Goal: Navigation & Orientation: Find specific page/section

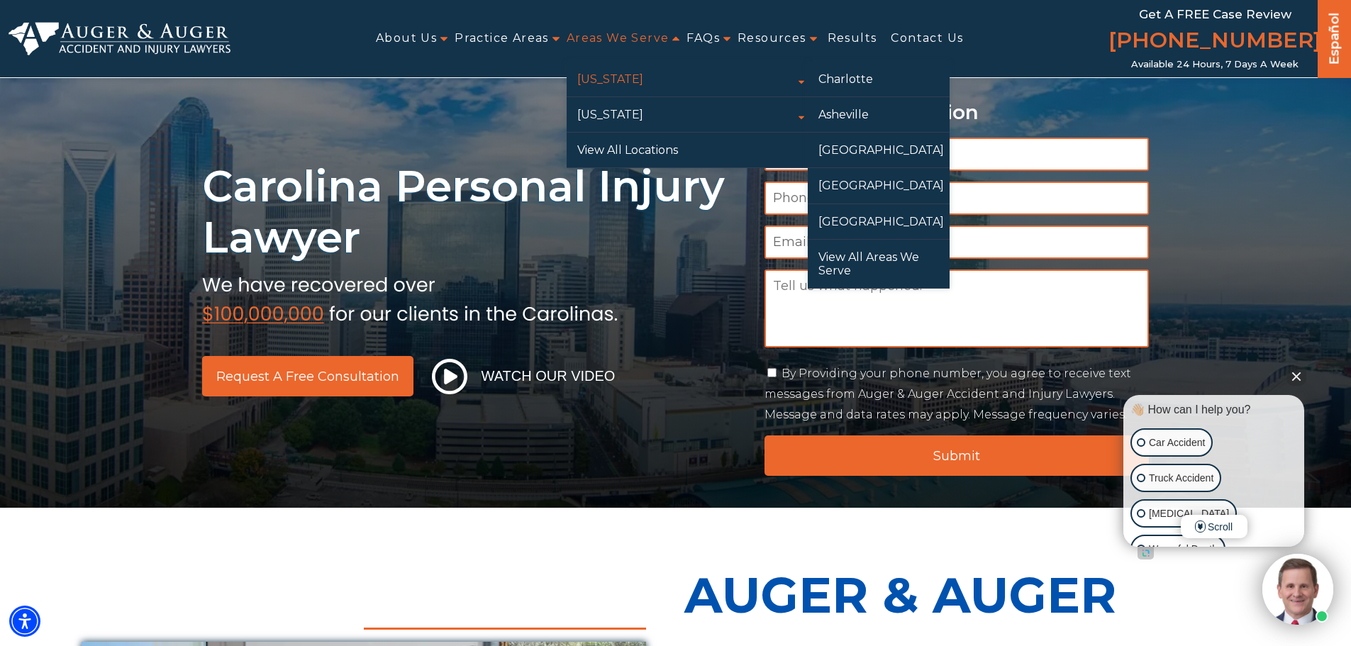
click at [616, 81] on link "[US_STATE]" at bounding box center [687, 79] width 241 height 35
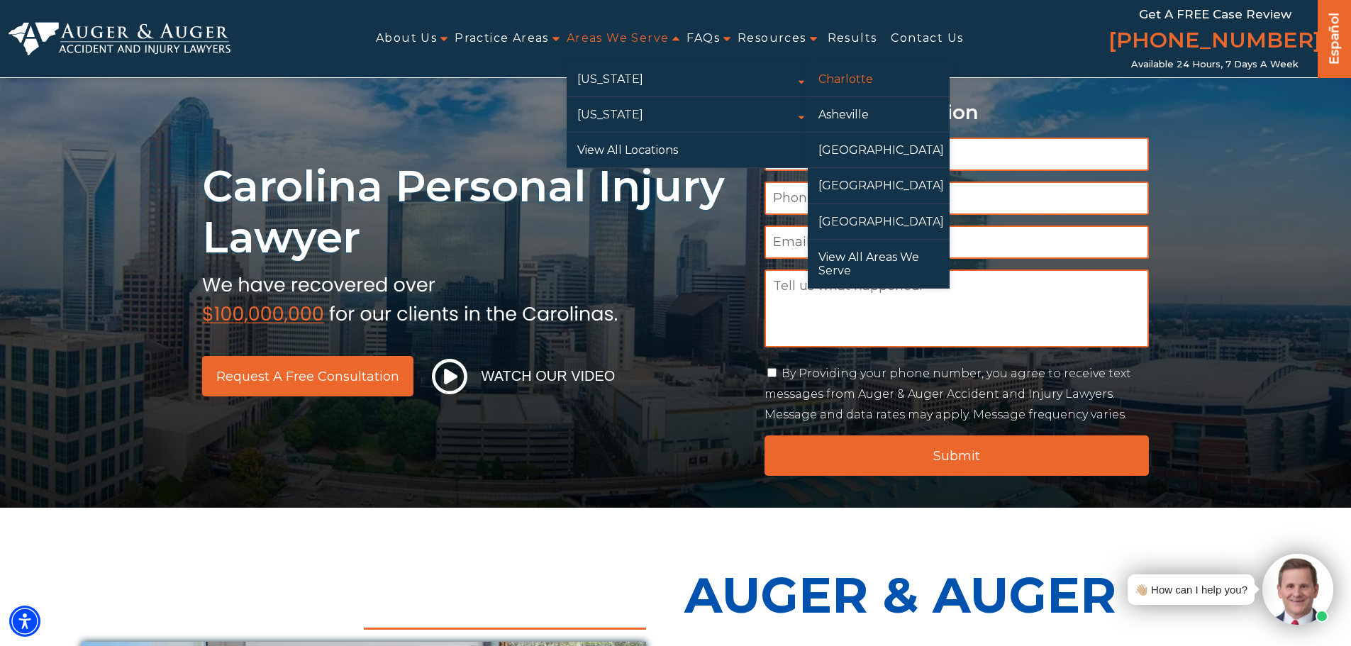
click at [857, 74] on link "Charlotte" at bounding box center [879, 79] width 142 height 35
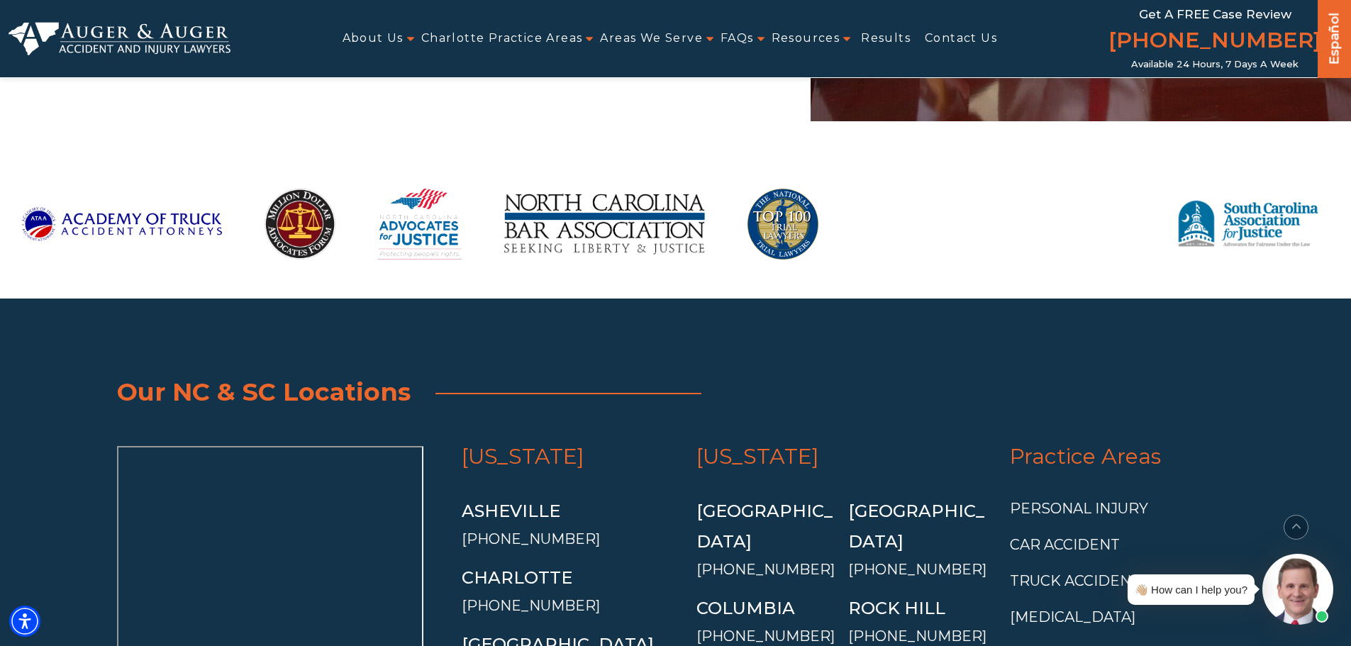
scroll to position [11270, 0]
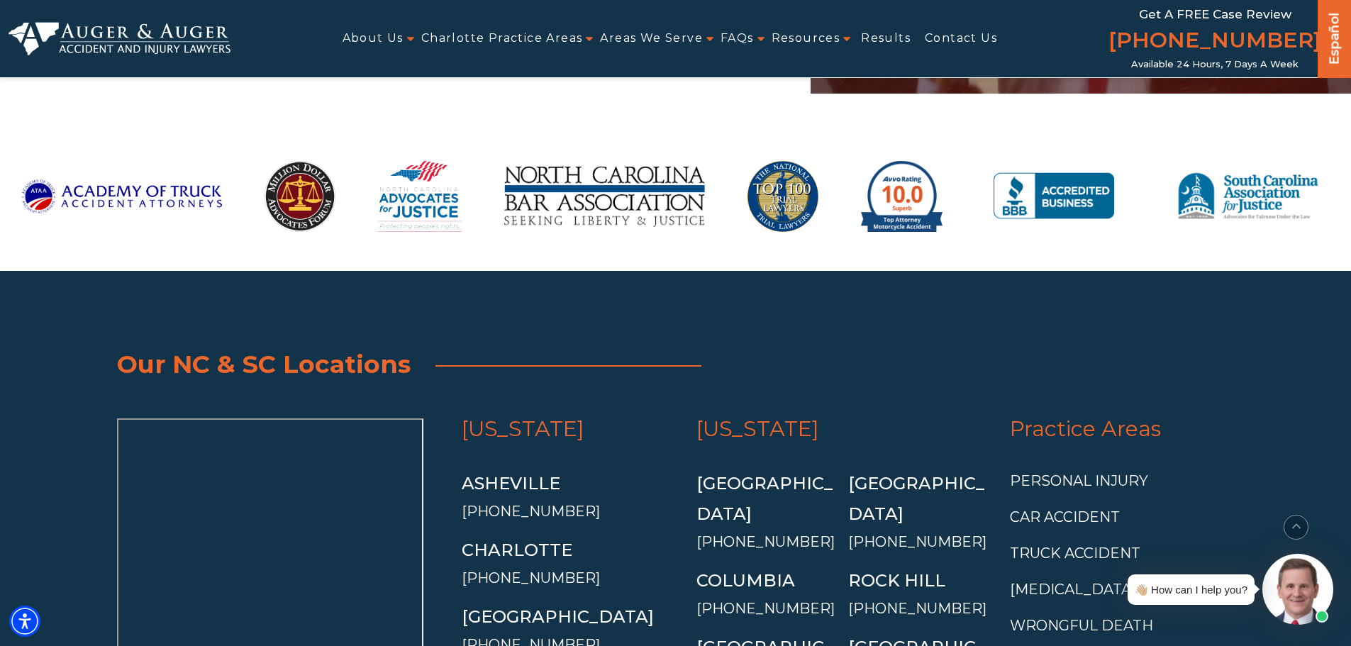
click at [650, 601] on div "[GEOGRAPHIC_DATA]" at bounding box center [569, 616] width 215 height 30
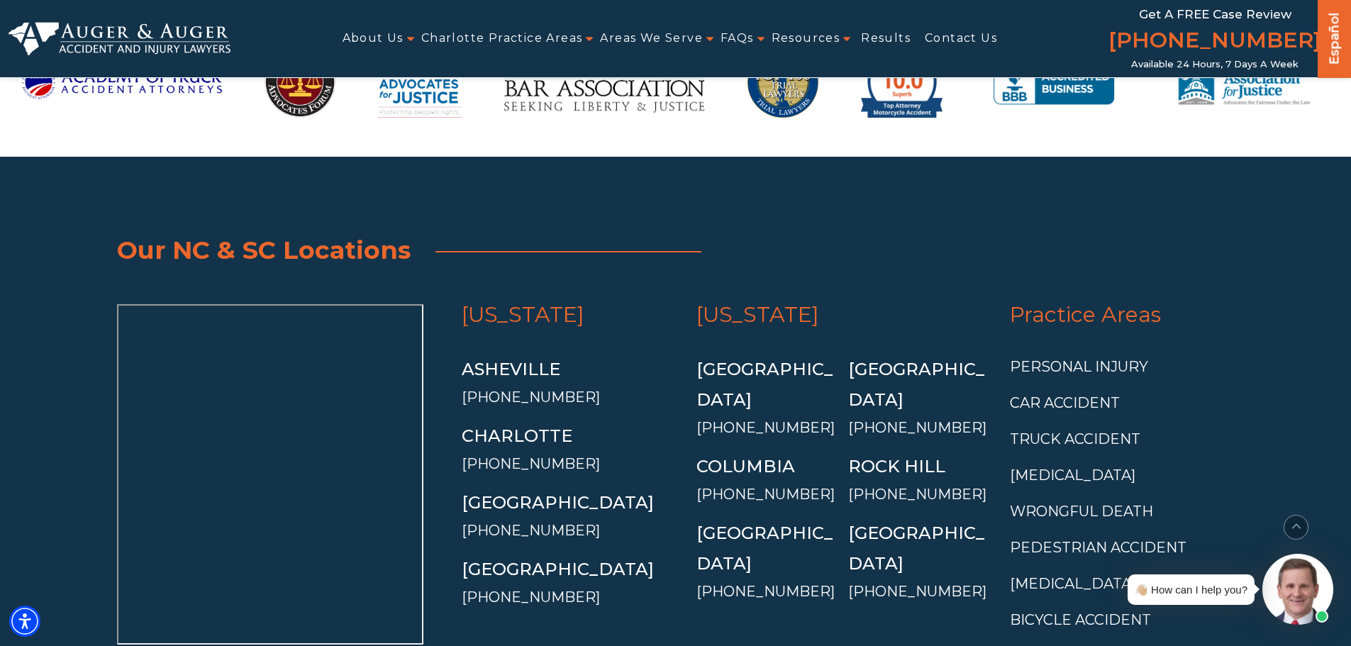
scroll to position [11387, 0]
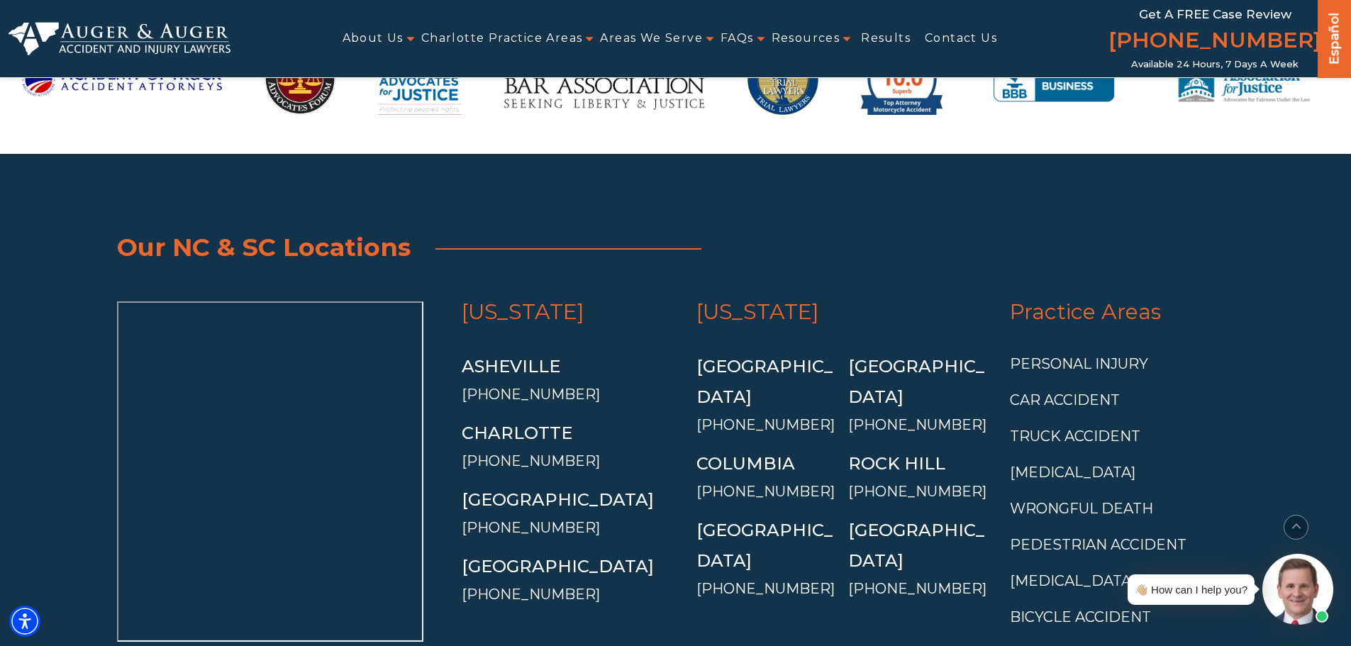
click at [689, 348] on div "South Carolina Charleston (843) 887-1367 Columbia (803) 470-5298 Greenville (86…" at bounding box center [842, 488] width 313 height 375
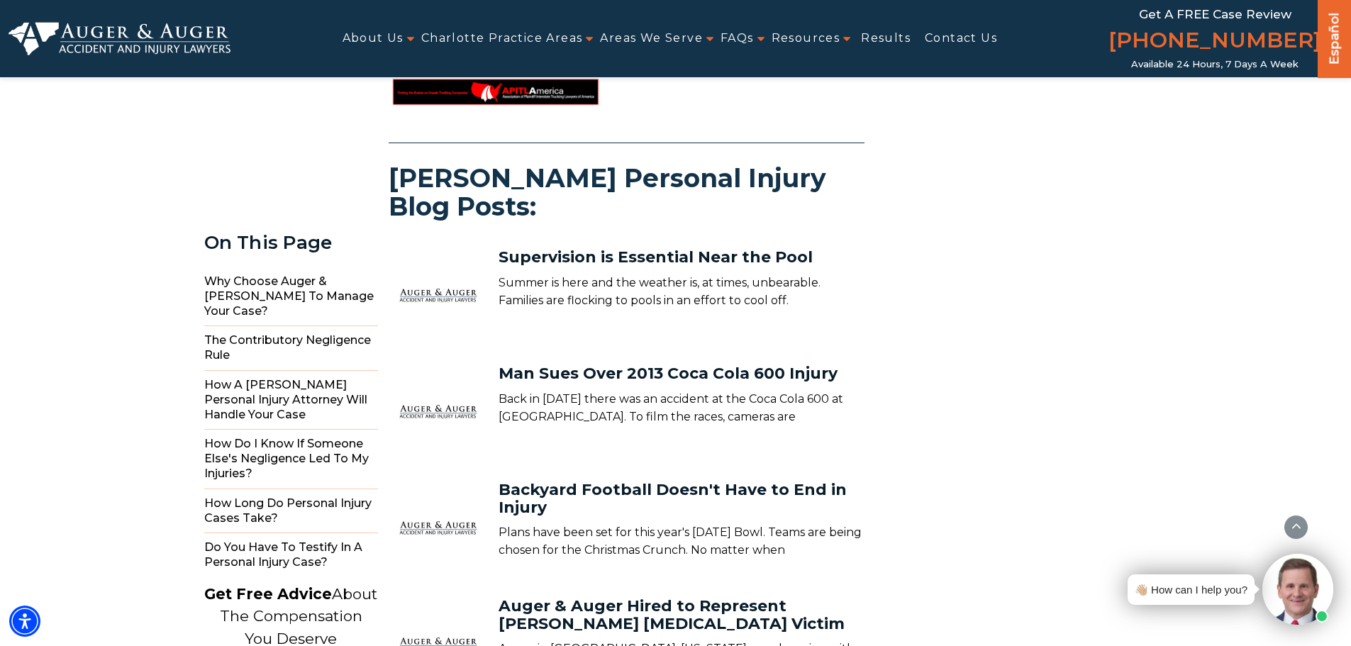
scroll to position [9544, 0]
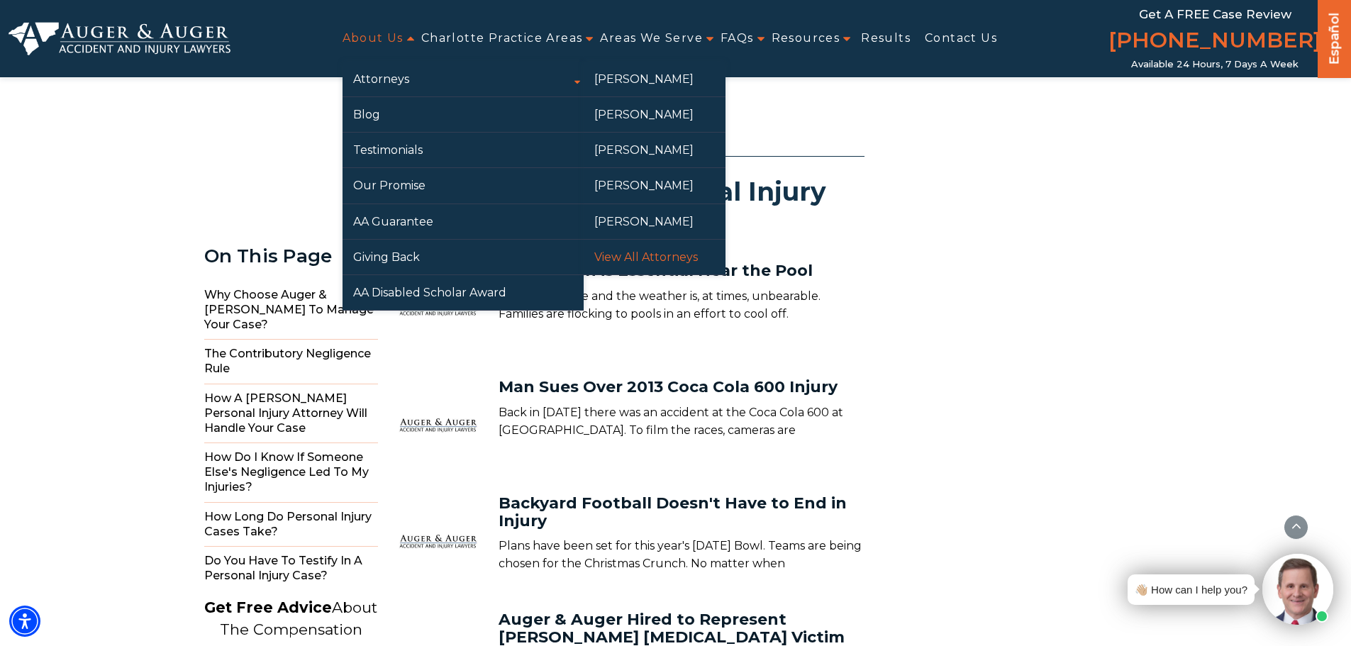
click at [618, 262] on link "View All Attorneys" at bounding box center [655, 257] width 142 height 35
